Goal: Task Accomplishment & Management: Use online tool/utility

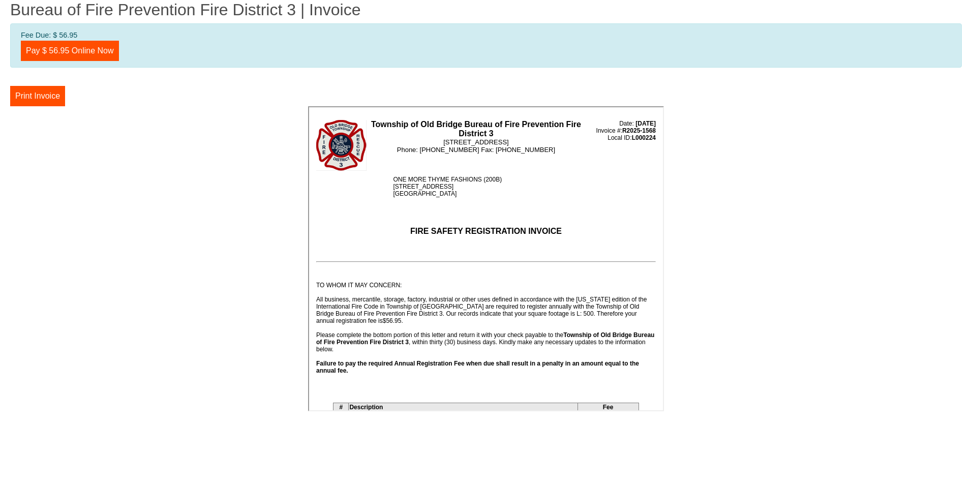
drag, startPoint x: 656, startPoint y: 181, endPoint x: 987, endPoint y: 198, distance: 331.0
click at [39, 98] on button "Print Invoice" at bounding box center [37, 96] width 55 height 20
drag, startPoint x: 658, startPoint y: 167, endPoint x: 980, endPoint y: 131, distance: 324.4
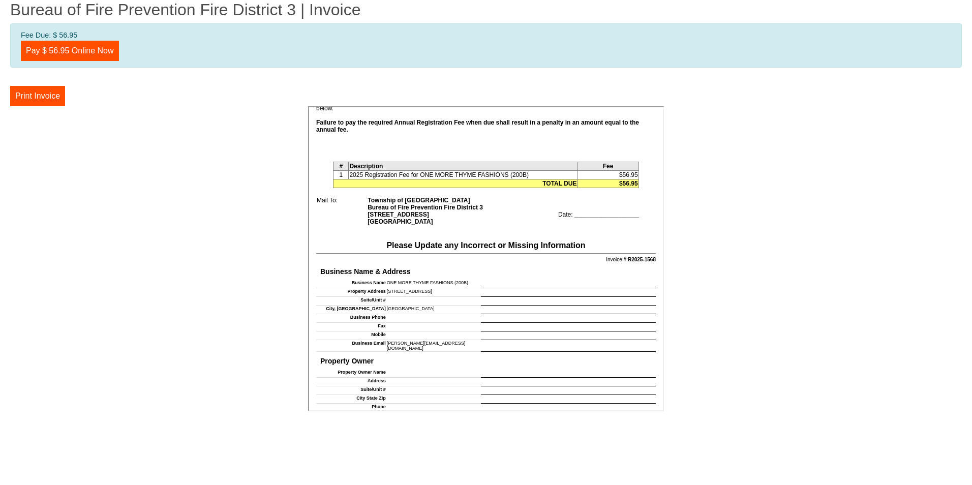
scroll to position [279, 0]
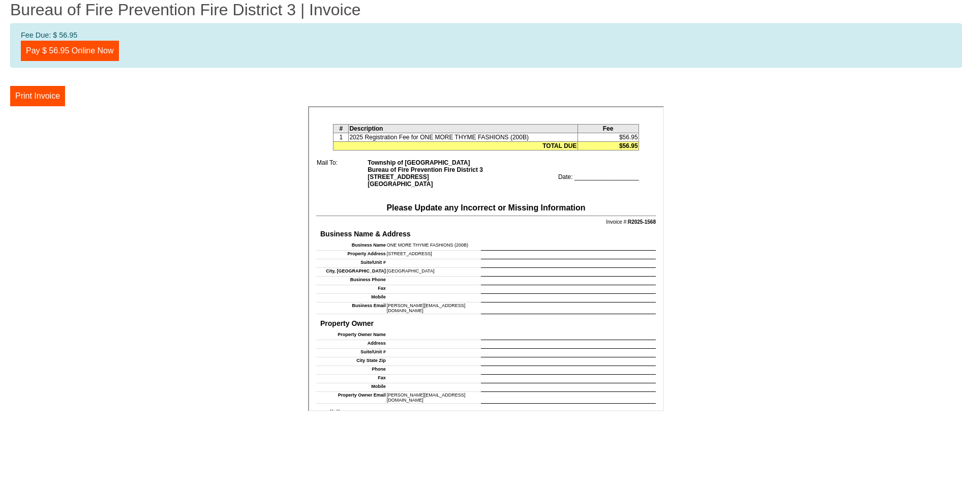
click at [881, 161] on center at bounding box center [486, 260] width 952 height 308
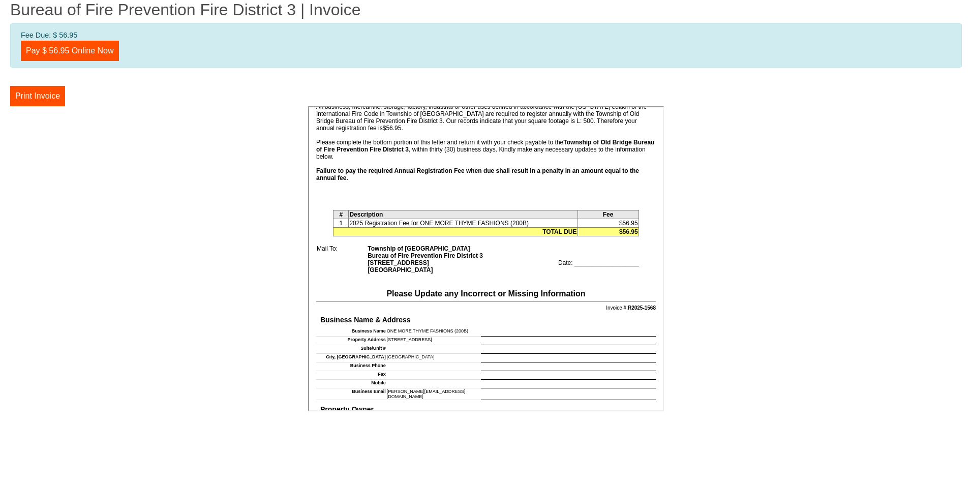
scroll to position [210, 0]
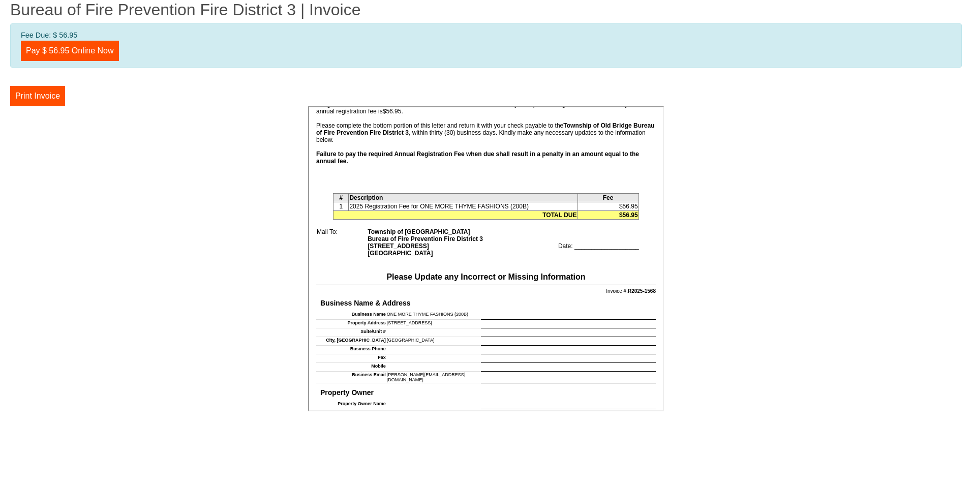
click at [525, 308] on td "Business Name & Address Business Name ONE MORE THYME FASHIONS (200B) Property A…" at bounding box center [485, 338] width 341 height 90
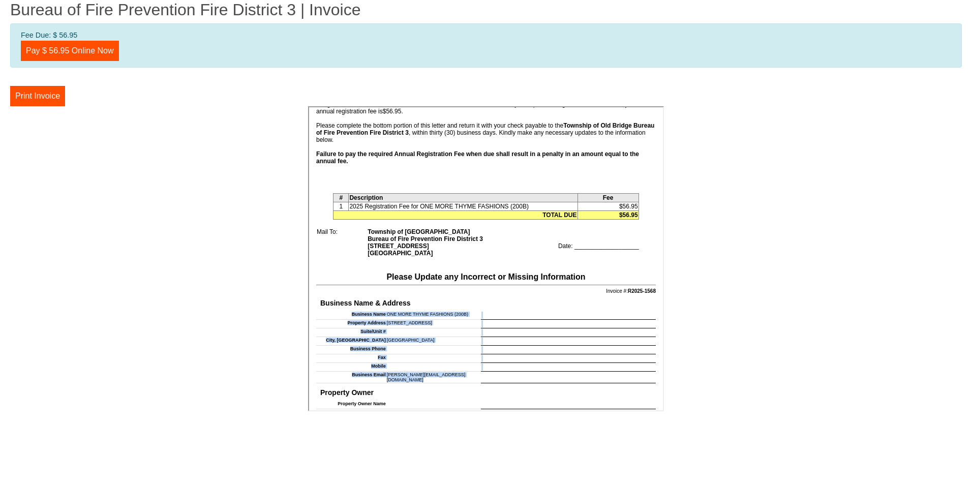
click at [525, 308] on td "Business Name & Address Business Name ONE MORE THYME FASHIONS (200B) Property A…" at bounding box center [485, 338] width 341 height 90
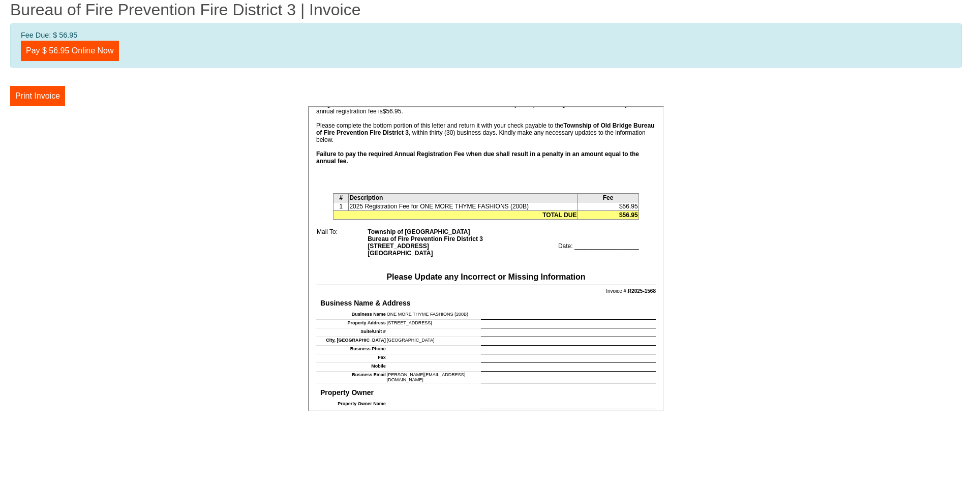
click at [492, 311] on td at bounding box center [567, 314] width 175 height 9
click at [492, 310] on td at bounding box center [567, 314] width 175 height 9
